Goal: Information Seeking & Learning: Check status

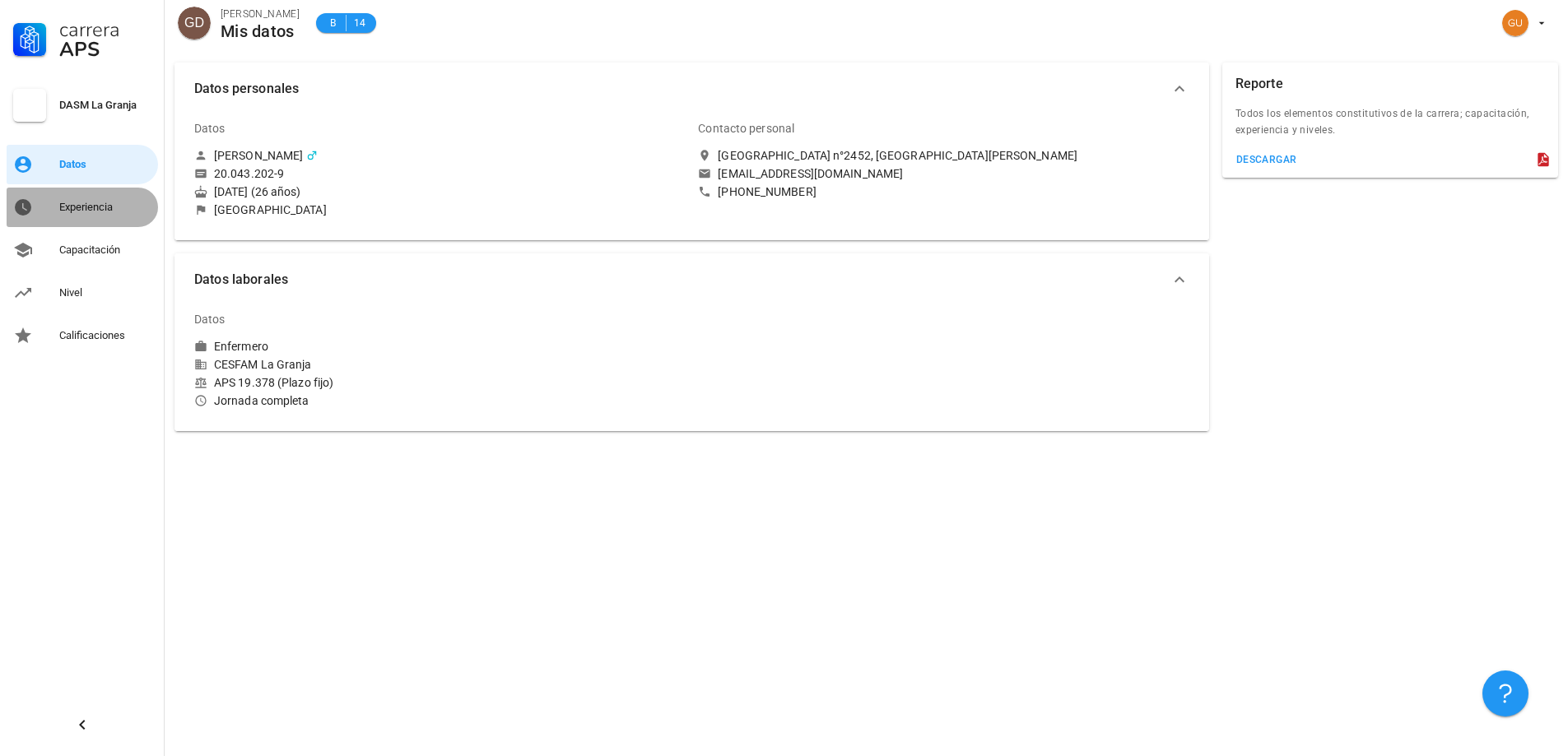
click at [69, 219] on div "Experiencia" at bounding box center [105, 208] width 92 height 27
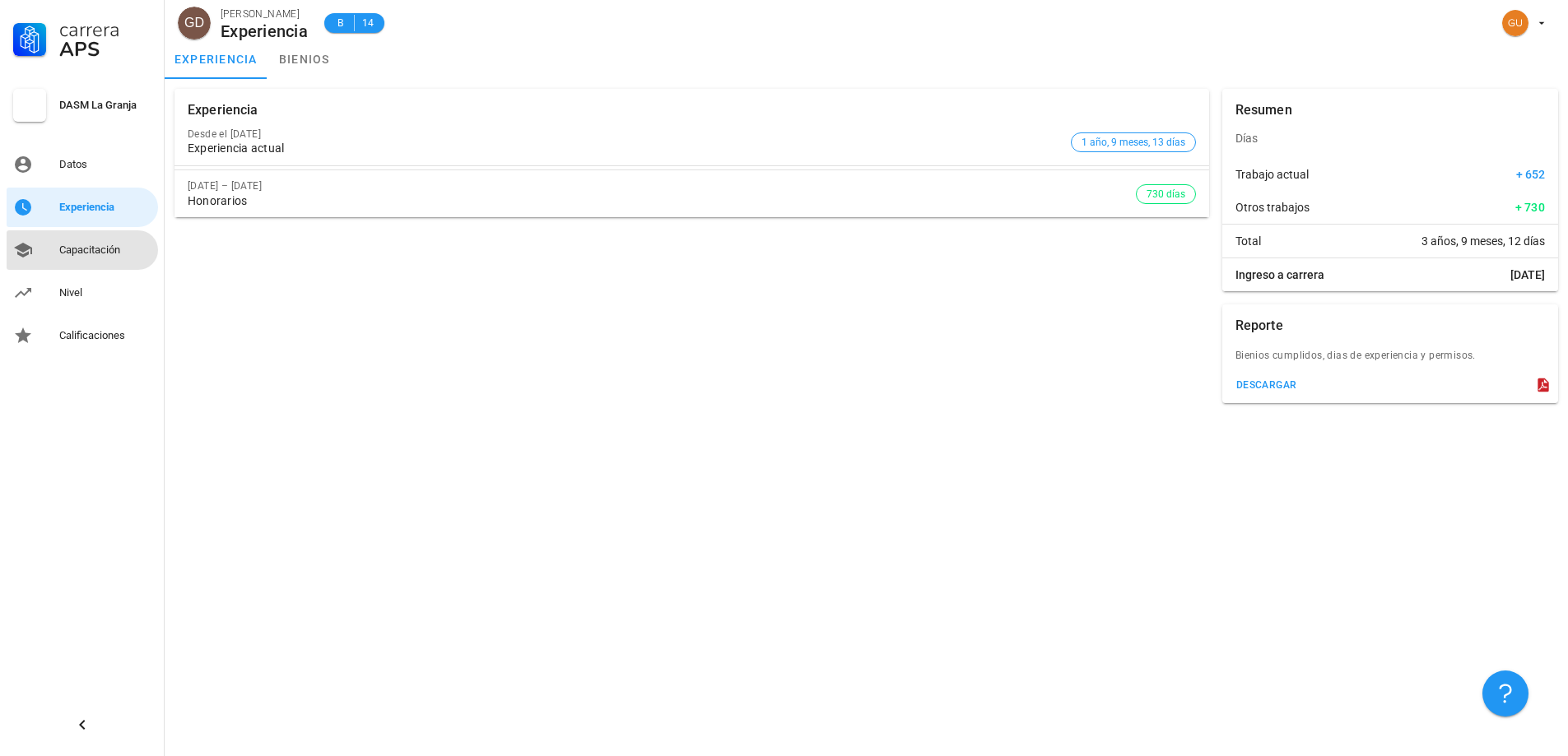
click at [63, 244] on div "Capacitación" at bounding box center [105, 250] width 92 height 13
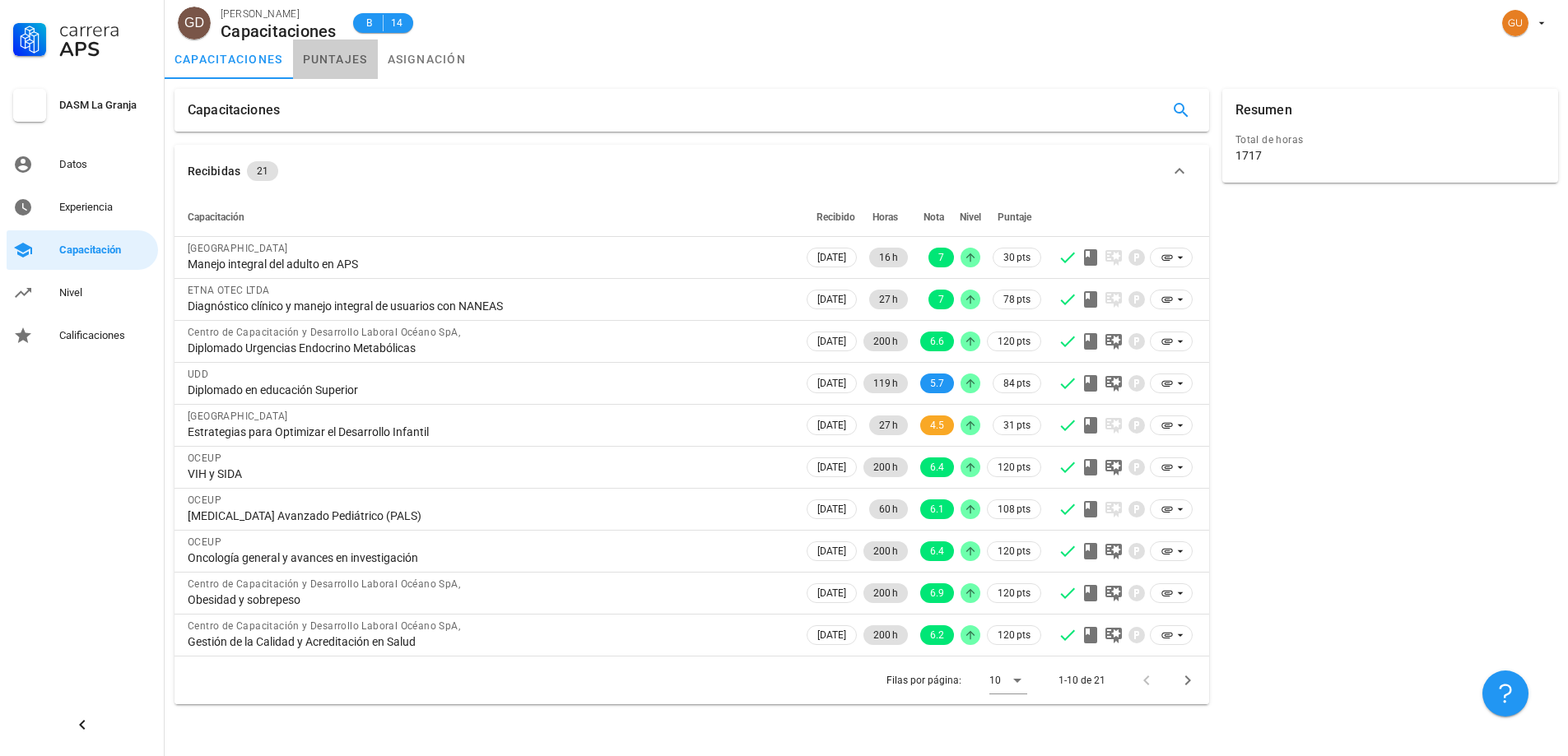
click at [313, 47] on link "puntajes" at bounding box center [335, 58] width 85 height 39
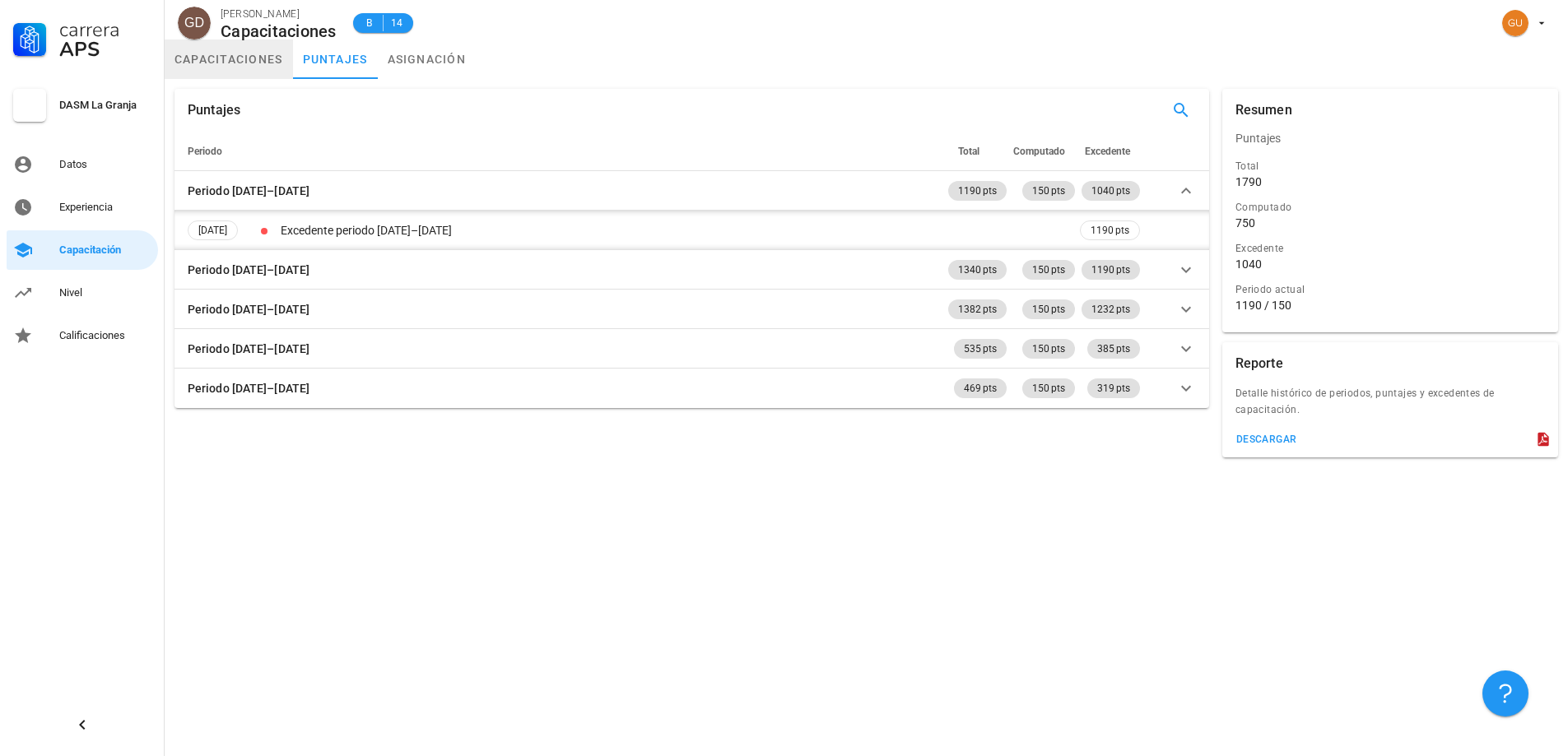
click at [214, 78] on link "capacitaciones" at bounding box center [229, 58] width 128 height 39
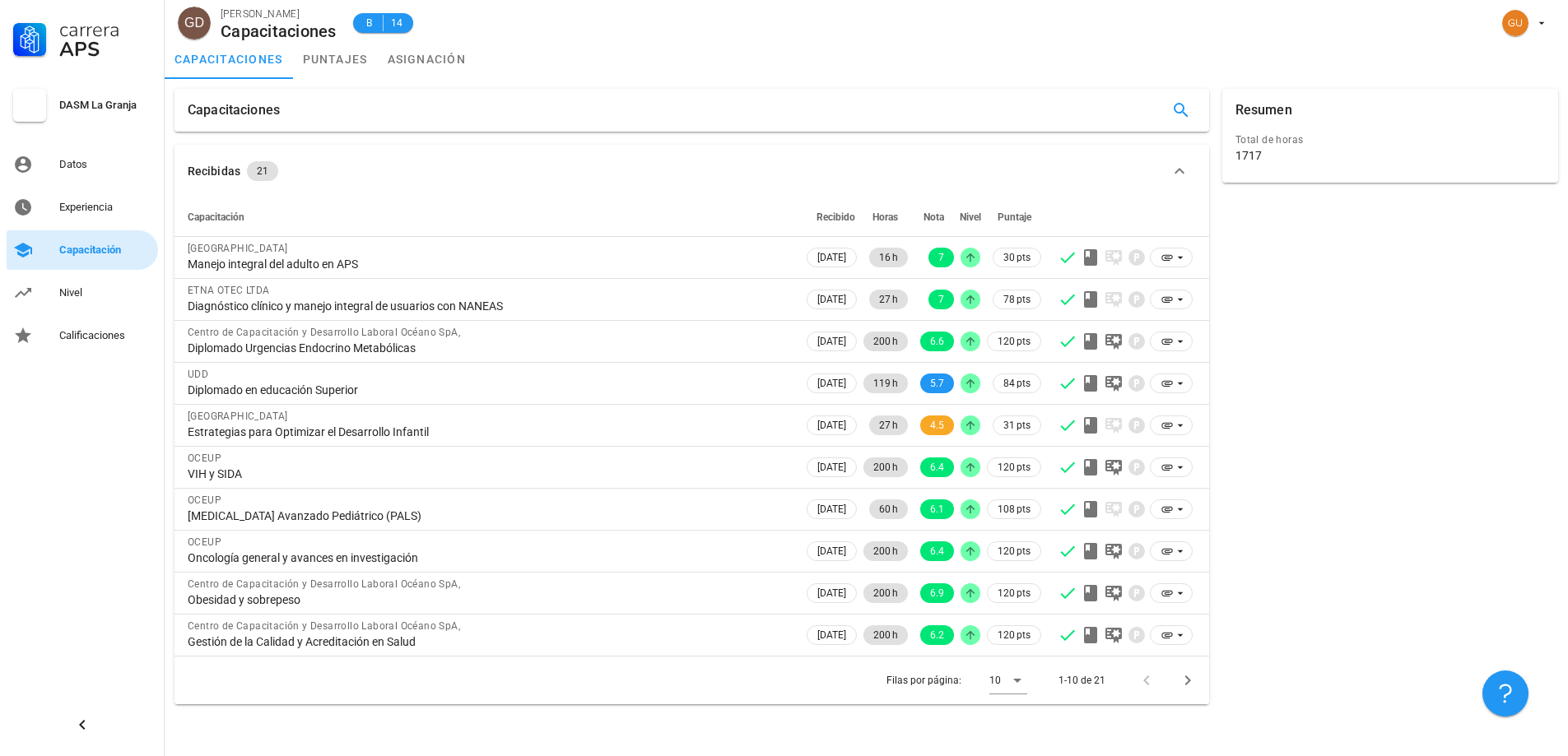
click at [49, 267] on link "Capacitación" at bounding box center [82, 250] width 151 height 39
click at [81, 292] on div "Nivel" at bounding box center [105, 293] width 92 height 13
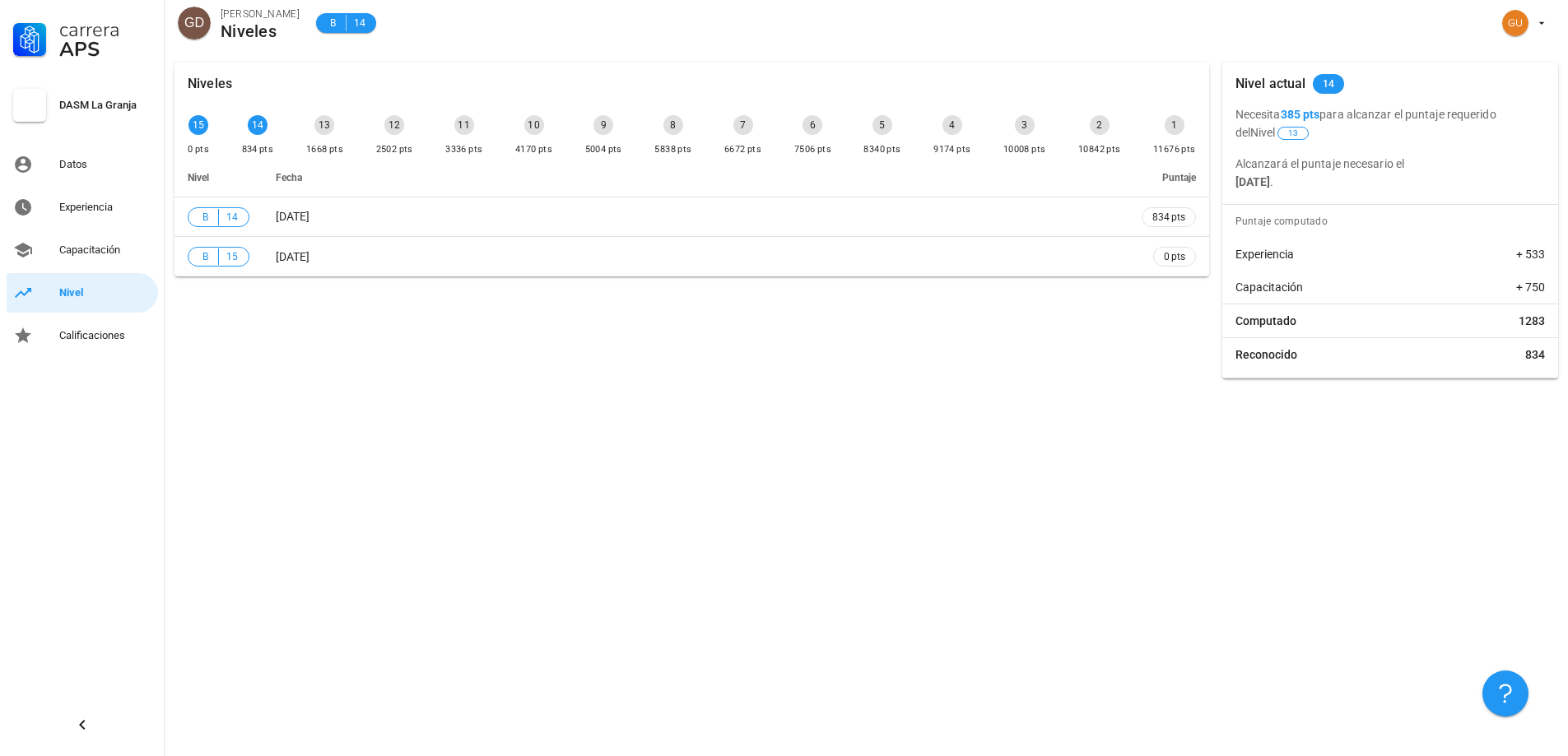
click at [370, 143] on div "15 0 pts 14 834 pts 13 1668 pts 12 2502 pts 11 3336 pts 10 4170 pts 9 5004 pts …" at bounding box center [692, 137] width 1015 height 50
click at [1121, 457] on div "Niveles 15 0 pts 14 834 pts 13 1668 pts 12 2502 pts 11 3336 pts 10 4170 pts 9 5…" at bounding box center [866, 404] width 1403 height 703
drag, startPoint x: 319, startPoint y: 180, endPoint x: 297, endPoint y: 157, distance: 31.8
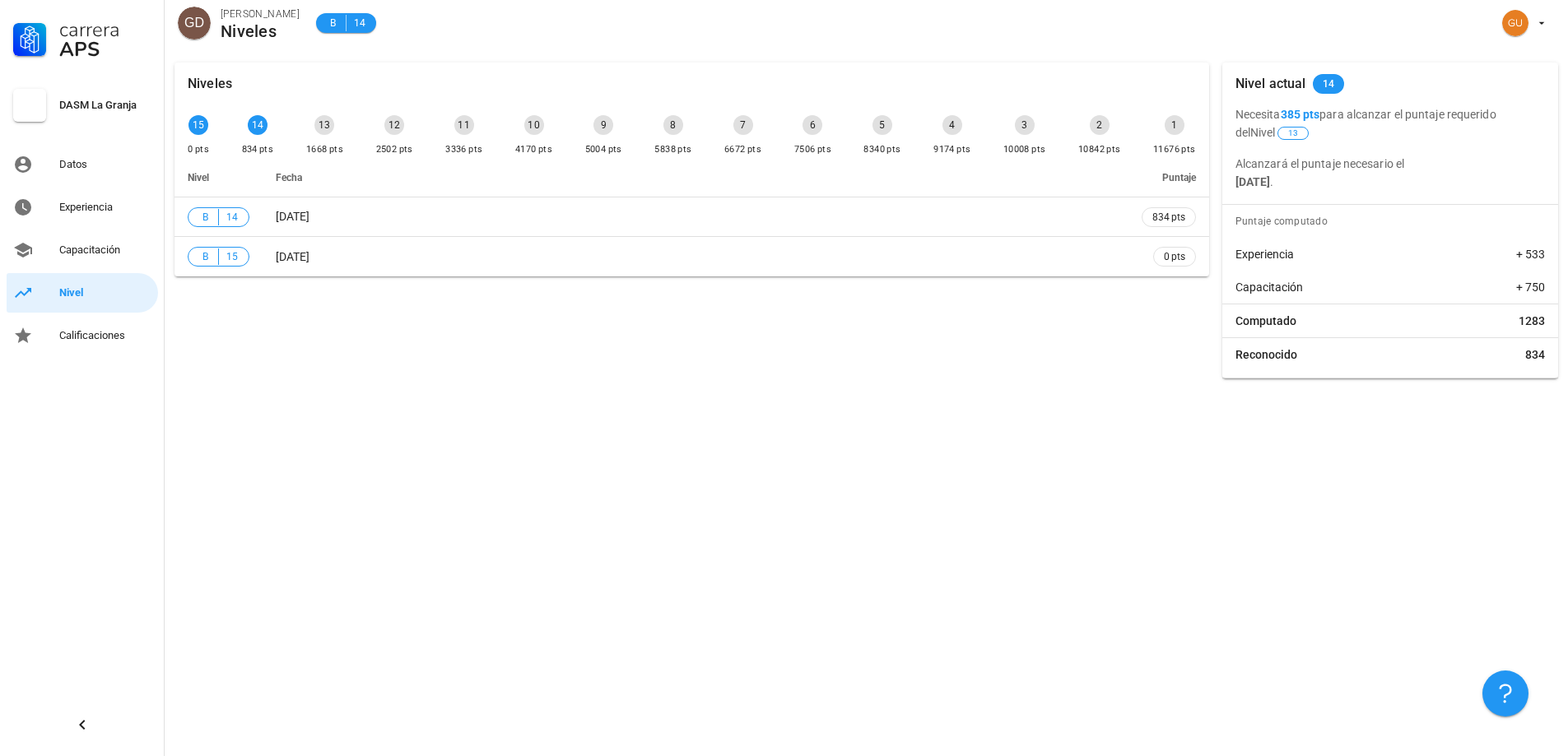
click at [309, 171] on th "Fecha" at bounding box center [695, 177] width 865 height 39
click at [302, 155] on div "15 0 pts 14 834 pts 13 1668 pts 12 2502 pts 11 3336 pts 10 4170 pts 9 5004 pts …" at bounding box center [692, 137] width 1015 height 50
click at [306, 153] on div "13 1668 pts" at bounding box center [325, 137] width 44 height 50
click at [308, 131] on div "13 1668 pts" at bounding box center [325, 137] width 44 height 50
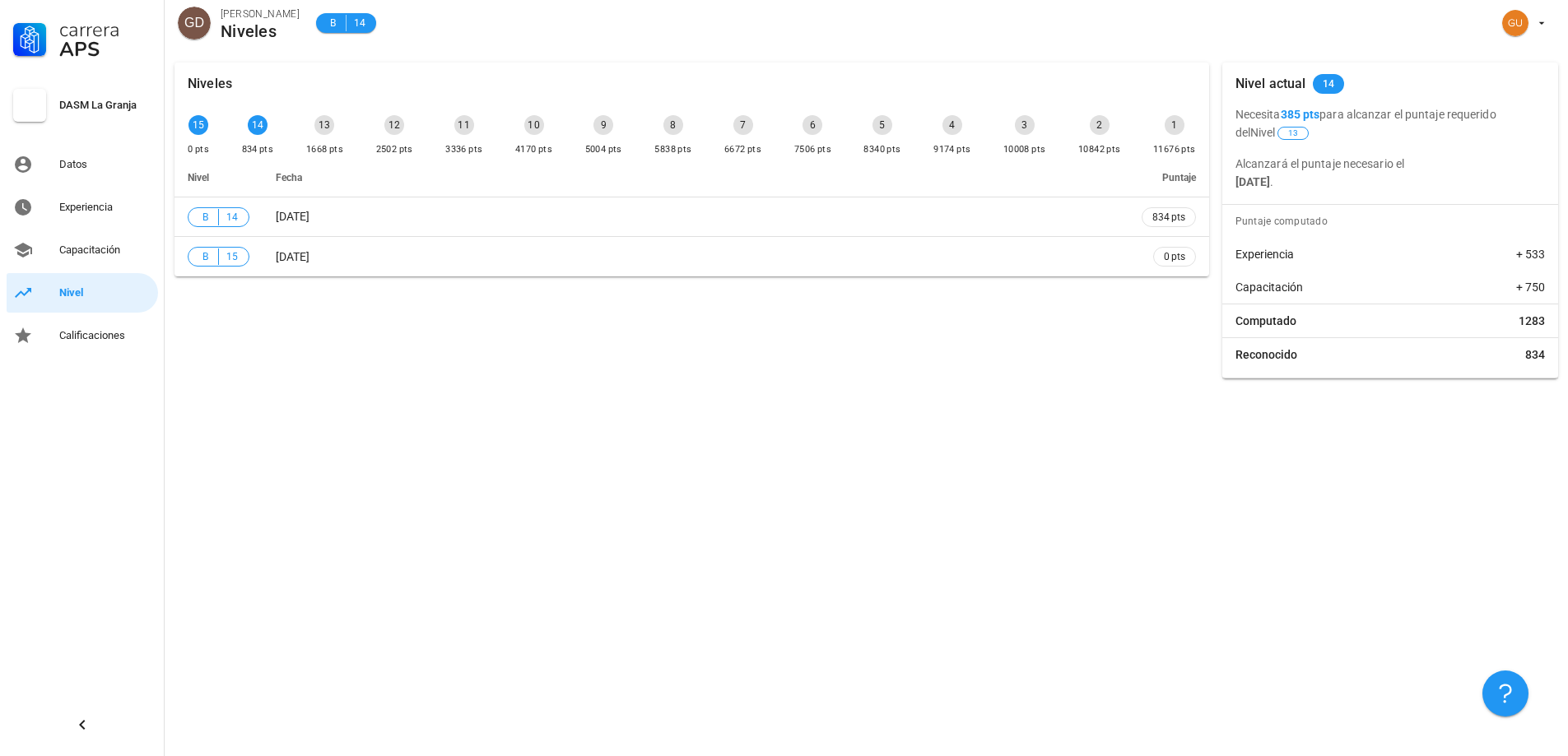
click at [308, 131] on div "13 1668 pts" at bounding box center [325, 137] width 44 height 50
click at [56, 345] on link "Calificaciones" at bounding box center [82, 335] width 151 height 39
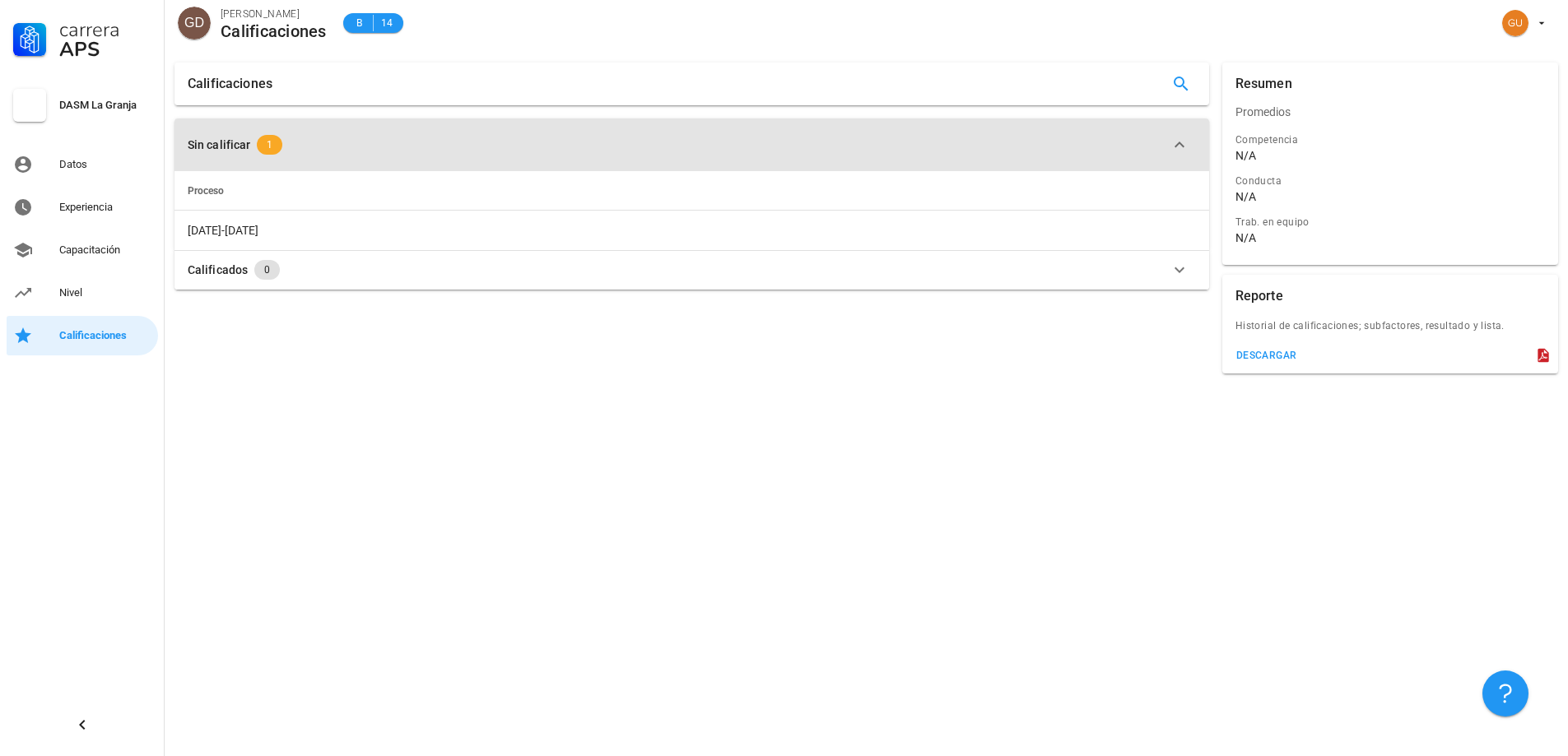
click at [275, 155] on button "Sin calificar 1" at bounding box center [691, 145] width 1035 height 53
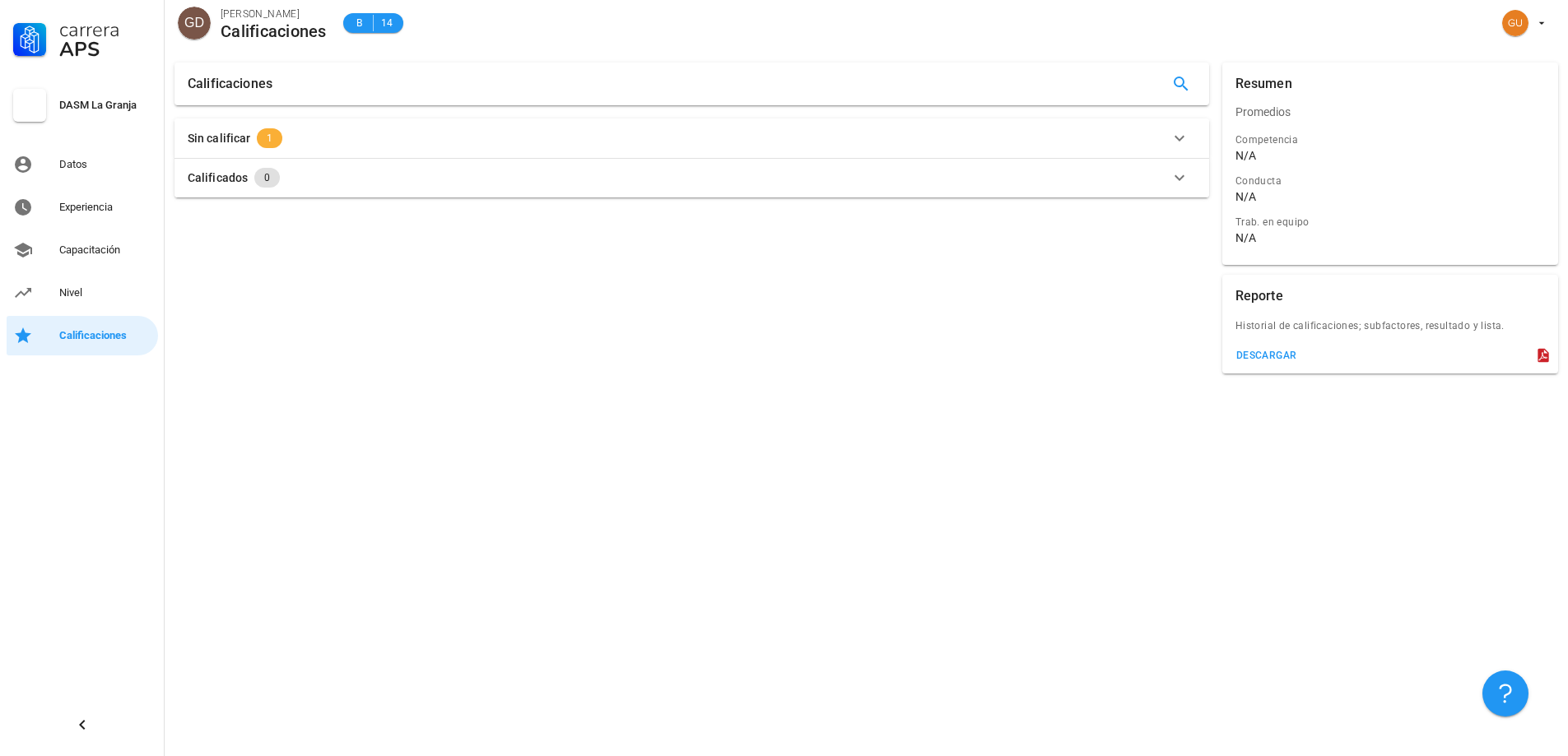
click at [272, 140] on span "1" at bounding box center [269, 138] width 26 height 20
click at [112, 161] on div "Datos" at bounding box center [105, 165] width 92 height 13
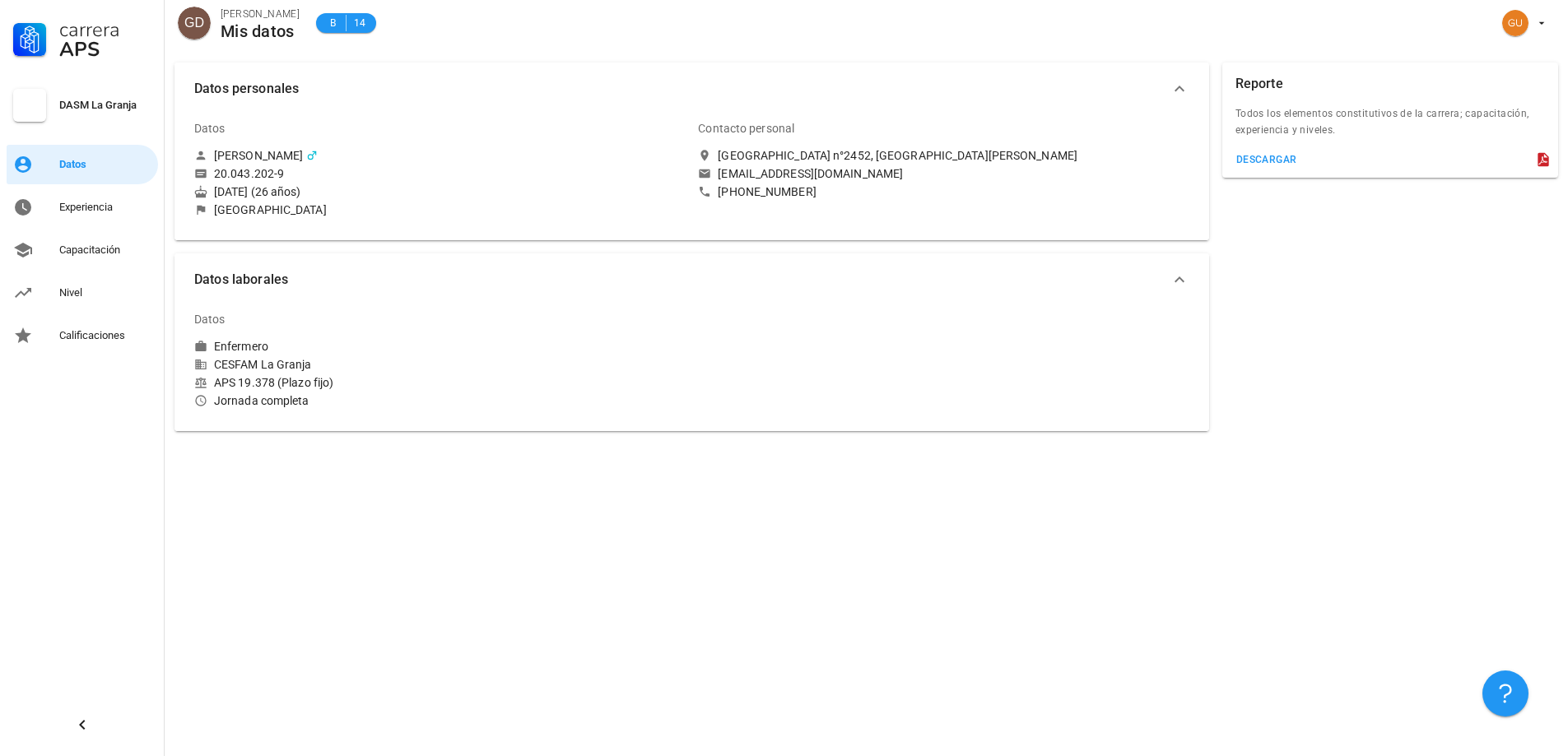
click at [775, 233] on div "Datos [PERSON_NAME] 20.043.202-9 [DATE] (26 años) [GEOGRAPHIC_DATA] Contacto pe…" at bounding box center [691, 171] width 1035 height 138
click at [778, 225] on div "Contacto personal [STREET_ADDRESS][GEOGRAPHIC_DATA][PERSON_NAME][EMAIL_ADDRESS]…" at bounding box center [943, 165] width 504 height 125
click at [778, 218] on div "Contacto personal [STREET_ADDRESS][GEOGRAPHIC_DATA][PERSON_NAME][EMAIL_ADDRESS]…" at bounding box center [943, 165] width 504 height 125
drag, startPoint x: 778, startPoint y: 218, endPoint x: 748, endPoint y: 192, distance: 39.7
click at [777, 218] on div "Contacto personal [STREET_ADDRESS][GEOGRAPHIC_DATA][PERSON_NAME][EMAIL_ADDRESS]…" at bounding box center [943, 165] width 504 height 125
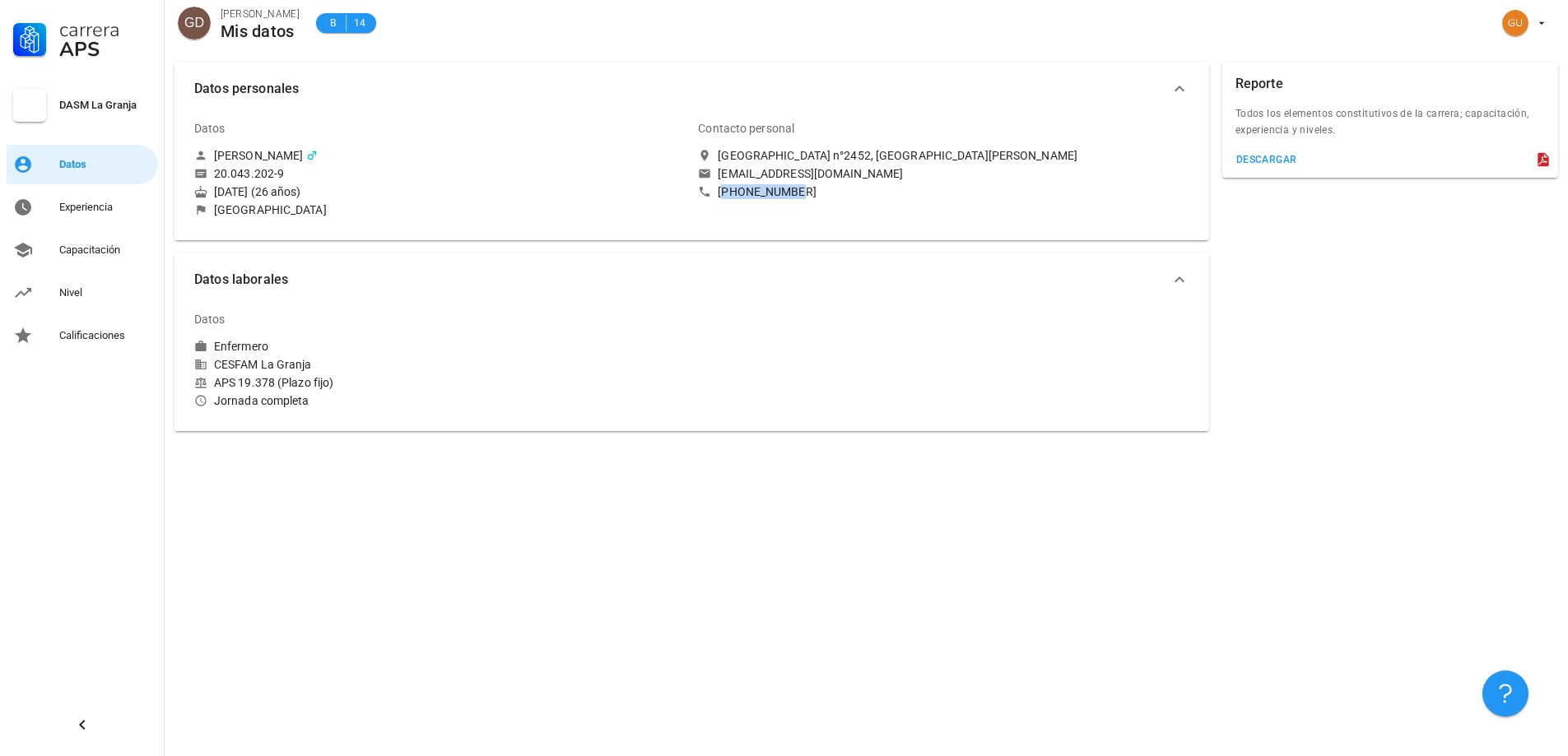
click at [748, 192] on div "[PHONE_NUMBER]" at bounding box center [767, 191] width 98 height 14
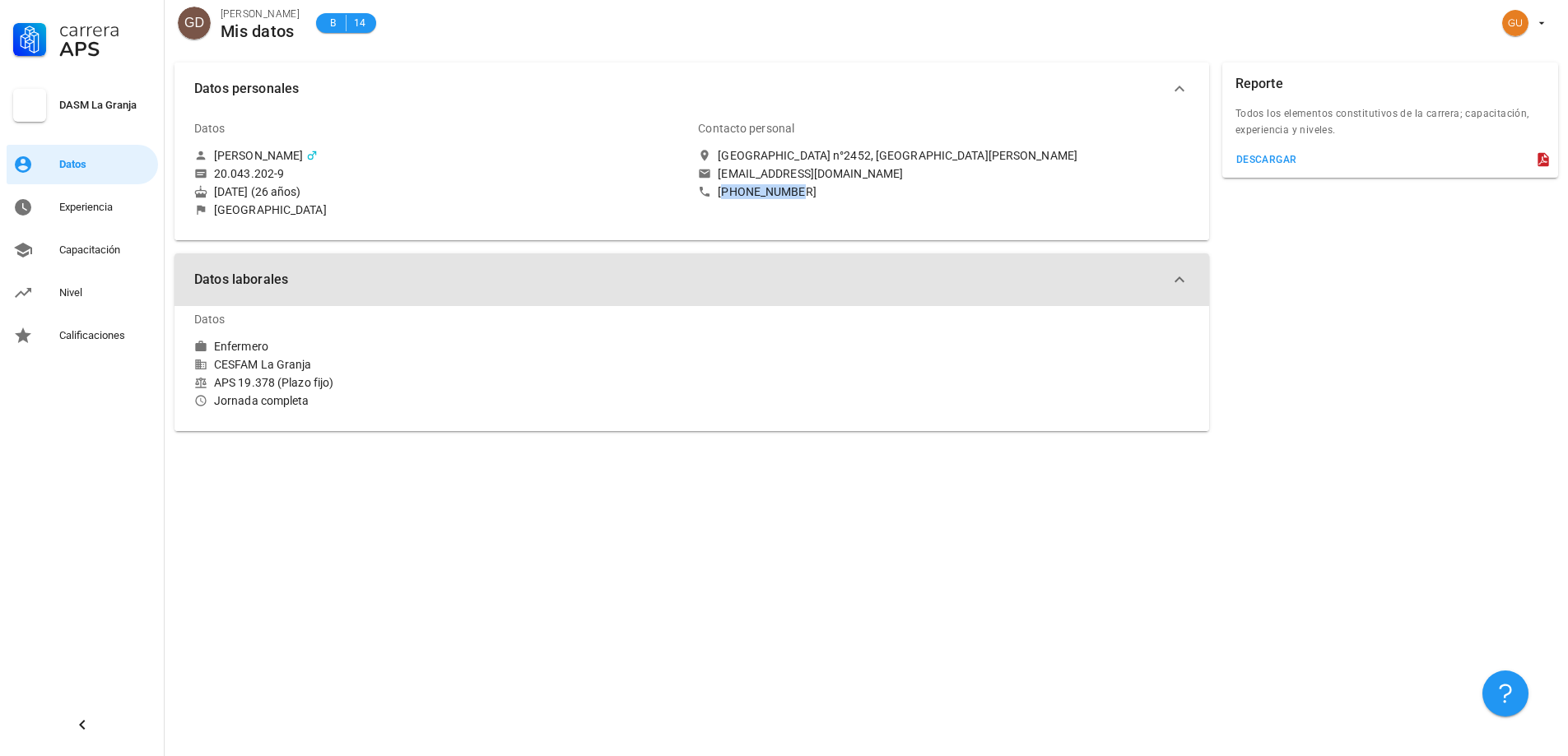
click at [693, 280] on span "Datos laborales" at bounding box center [682, 279] width 975 height 23
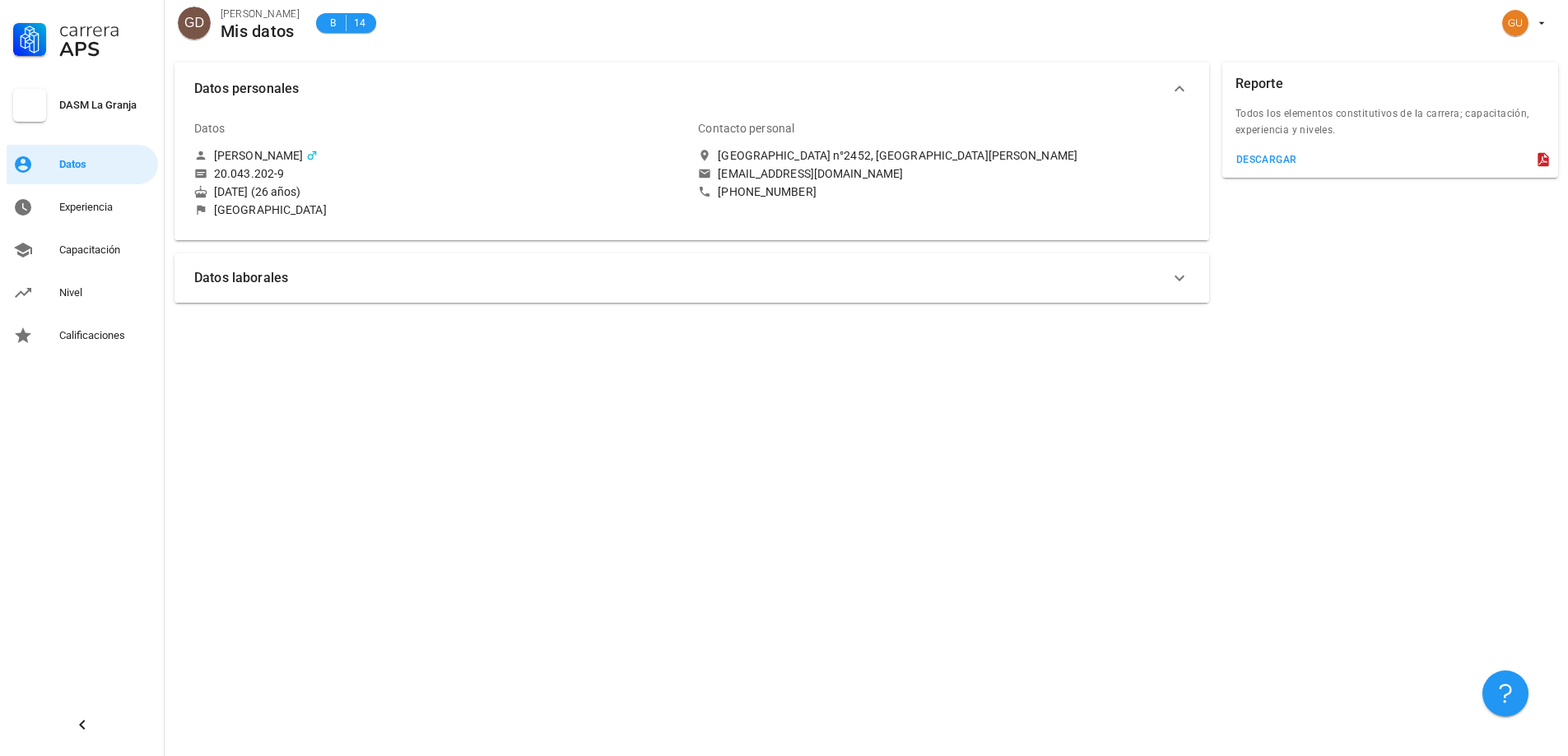
drag, startPoint x: 583, startPoint y: 183, endPoint x: 554, endPoint y: 221, distance: 47.8
click at [583, 183] on div "Datos [PERSON_NAME] 20.043.202-9 [DATE] (26 años) [GEOGRAPHIC_DATA]" at bounding box center [439, 162] width 490 height 108
click at [405, 296] on button "Datos laborales" at bounding box center [691, 278] width 1035 height 50
click at [94, 209] on div "Experiencia" at bounding box center [105, 208] width 92 height 13
